Goal: Navigation & Orientation: Find specific page/section

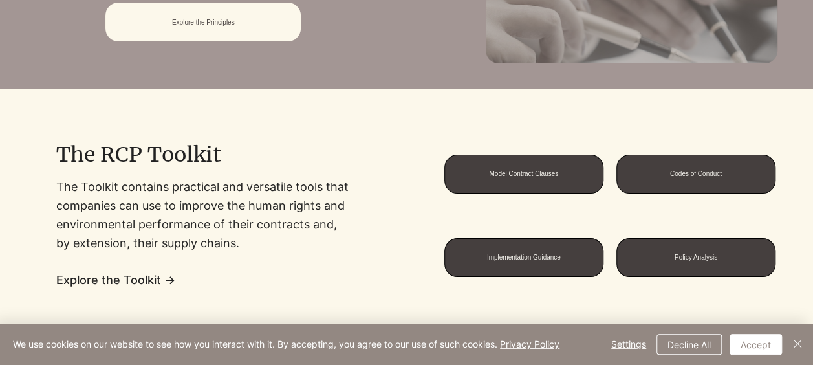
scroll to position [875, 0]
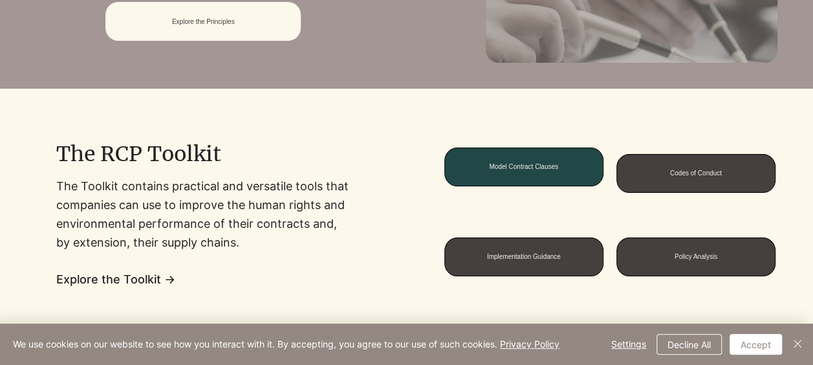
click at [534, 168] on span "Model Contract Clauses" at bounding box center [523, 166] width 69 height 7
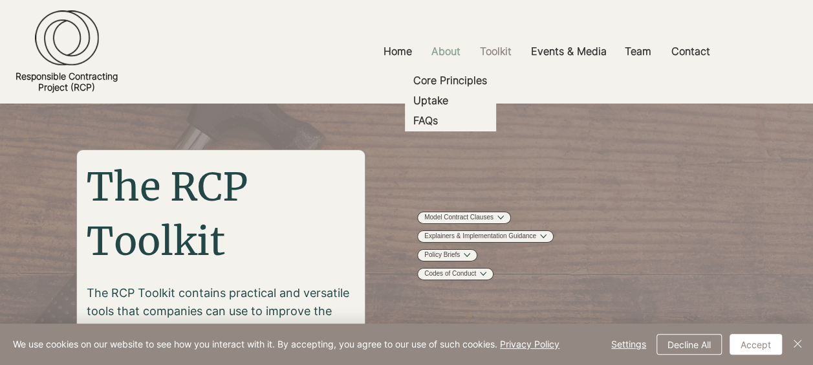
click at [448, 54] on p "About" at bounding box center [446, 51] width 42 height 29
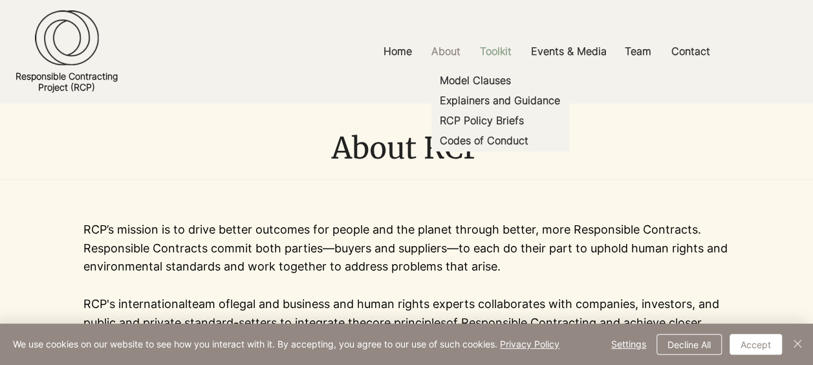
click at [492, 49] on p "Toolkit" at bounding box center [495, 51] width 45 height 29
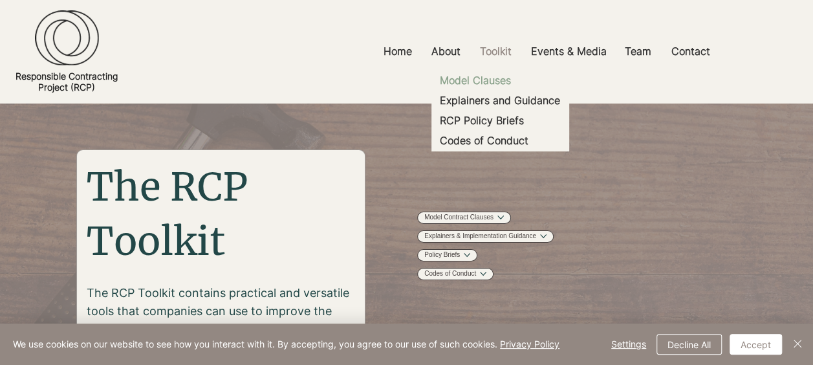
click at [488, 76] on p "Model Clauses" at bounding box center [476, 81] width 82 height 20
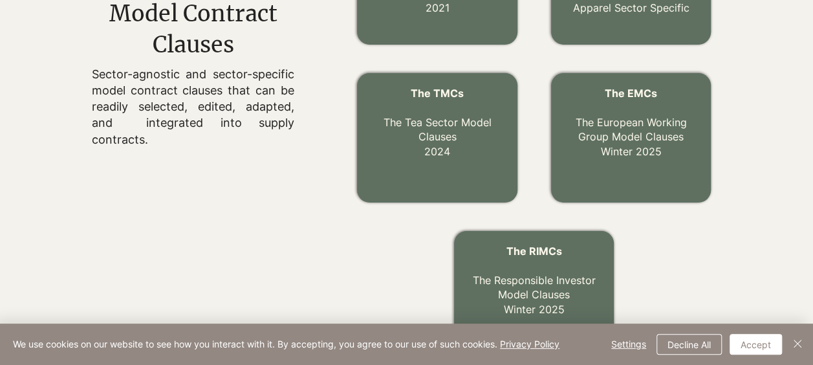
scroll to position [552, 0]
